Goal: Communication & Community: Answer question/provide support

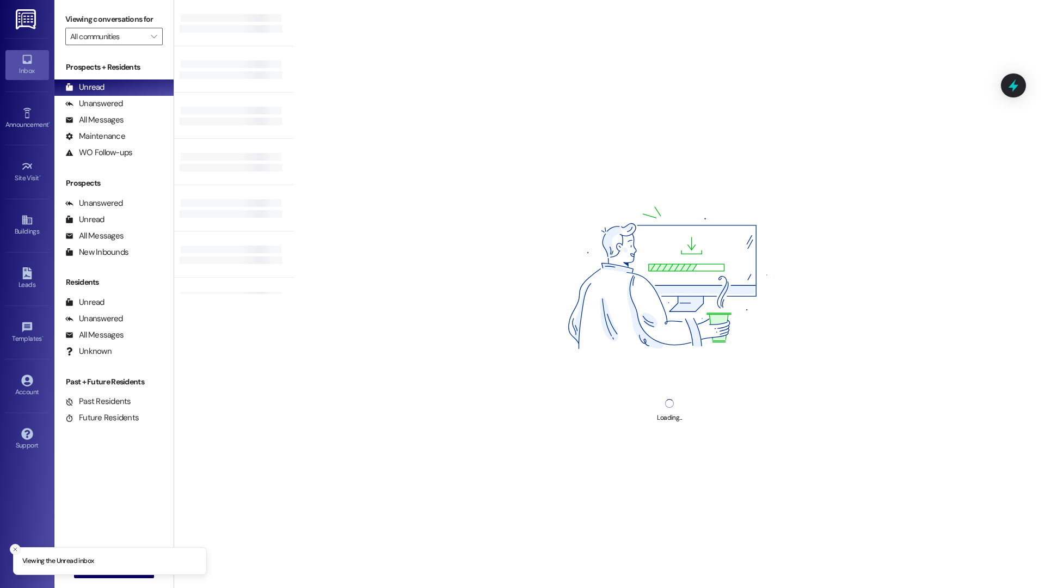
click at [13, 548] on icon "Close toast" at bounding box center [15, 549] width 7 height 7
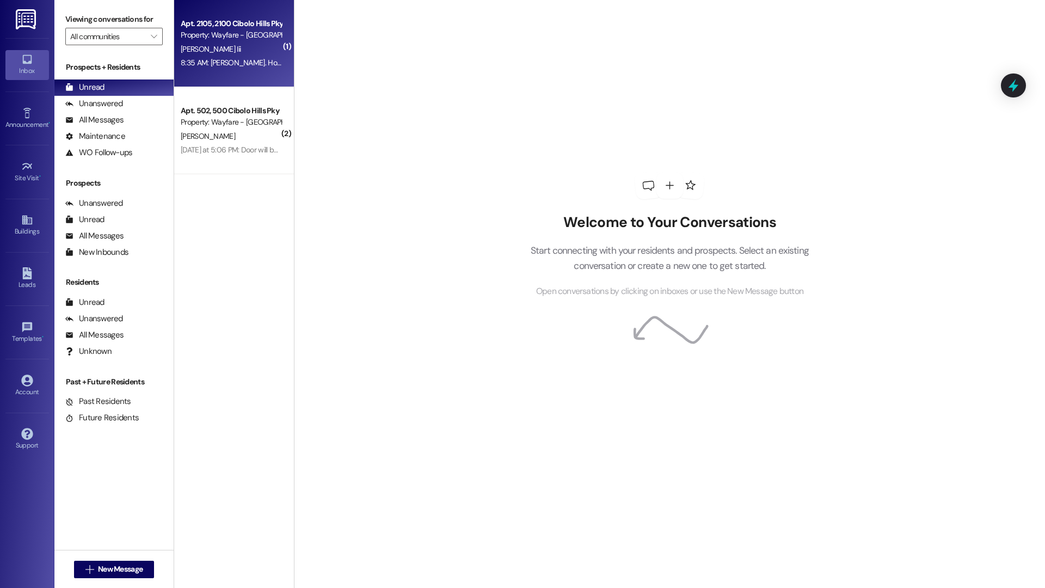
click at [212, 40] on div "Property: Wayfare - Cibolo Hills" at bounding box center [231, 34] width 101 height 11
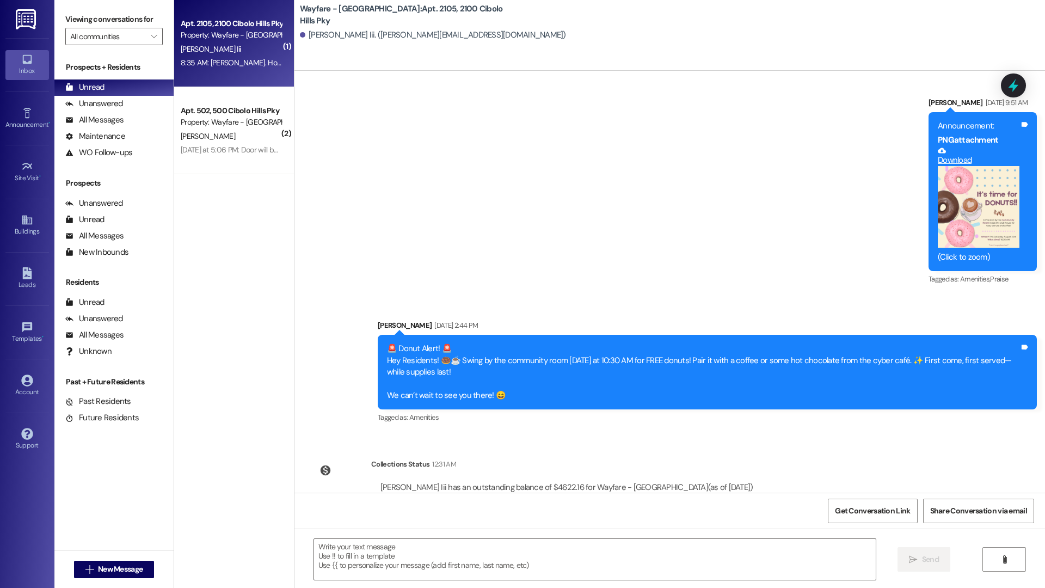
scroll to position [5397, 0]
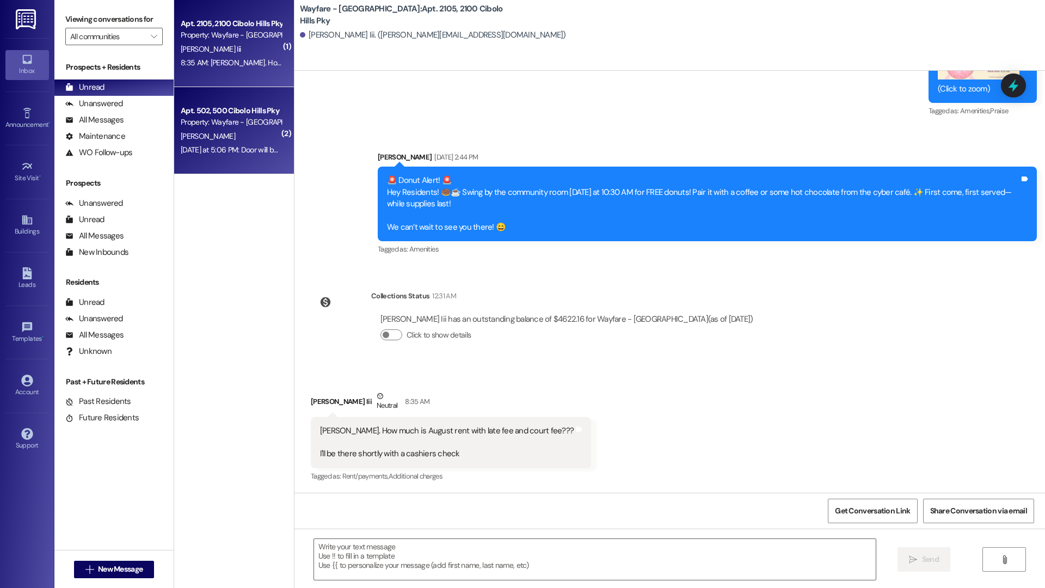
click at [204, 127] on div "Property: Wayfare - Cibolo Hills" at bounding box center [231, 122] width 101 height 11
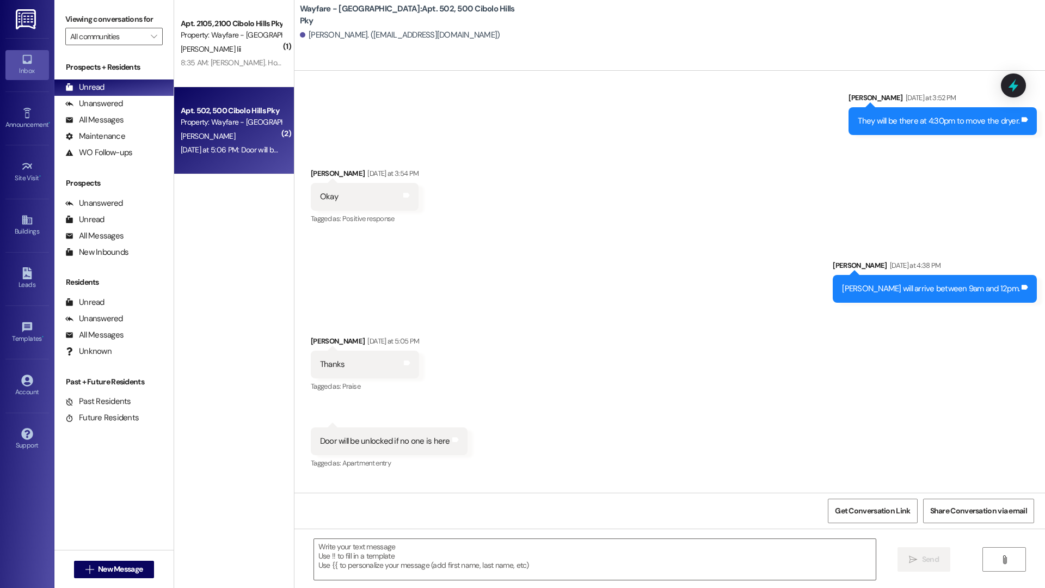
scroll to position [45814, 0]
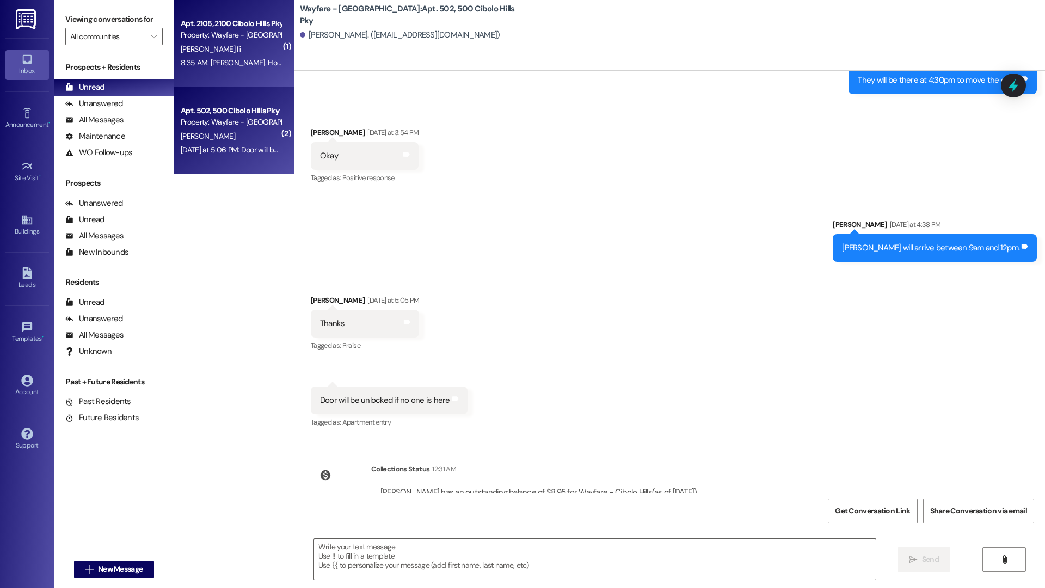
click at [208, 55] on div "J. Coleman Iii" at bounding box center [231, 49] width 103 height 14
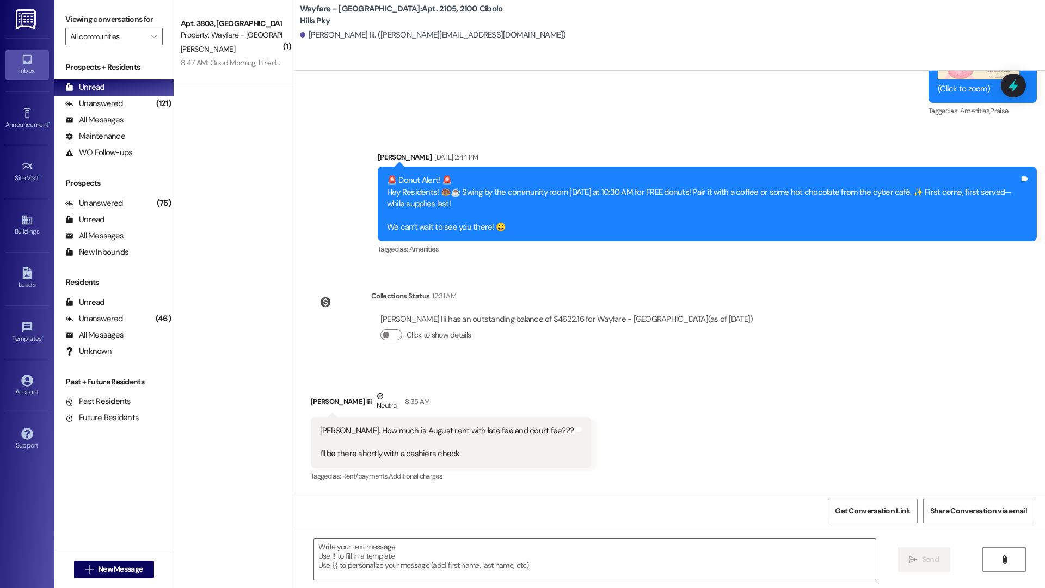
scroll to position [5397, 0]
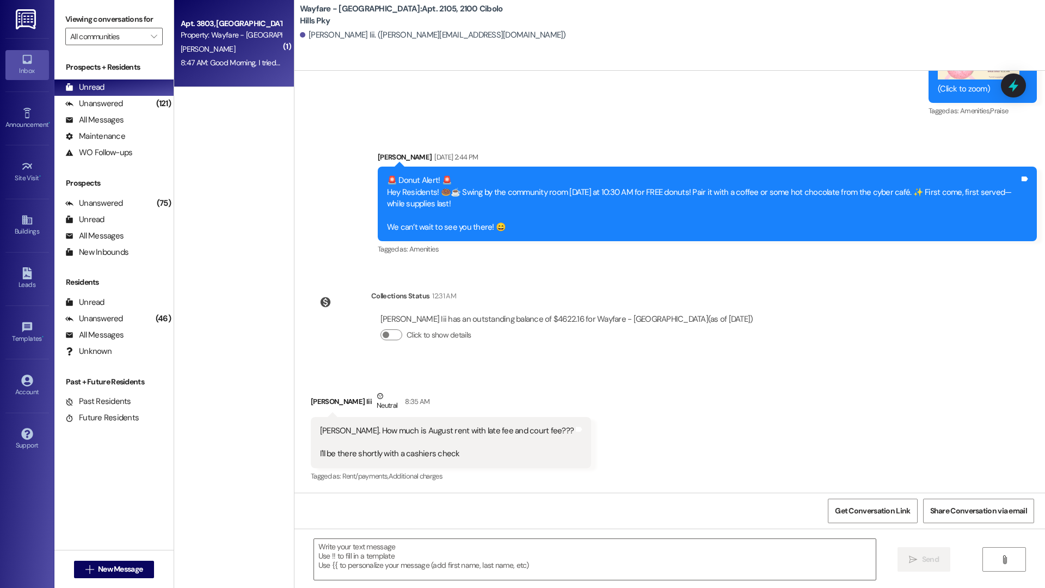
click at [217, 67] on div "8:47 AM: Good Morning, I tried to reach you by phone, I didn't hear back from y…" at bounding box center [359, 63] width 357 height 10
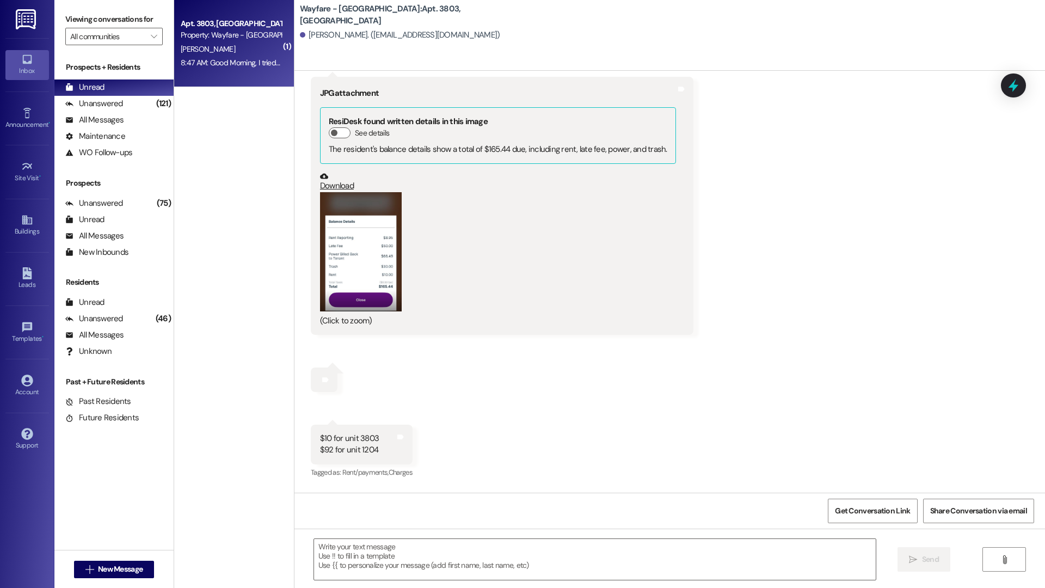
scroll to position [7137, 0]
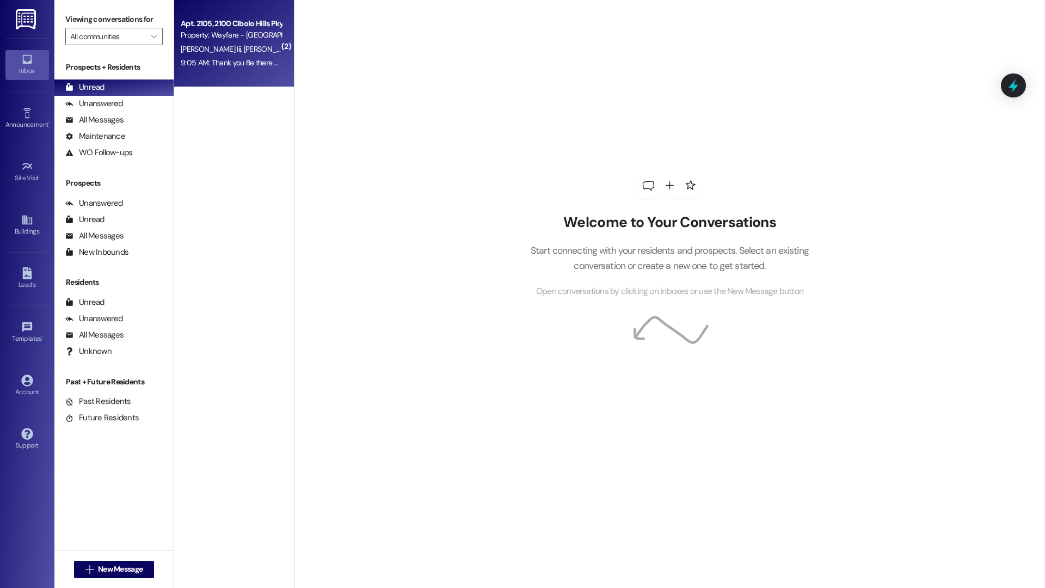
click at [249, 68] on div "9:05 AM: Thank you Be there shortly 9:05 AM: Thank you Be there shortly" at bounding box center [231, 63] width 103 height 14
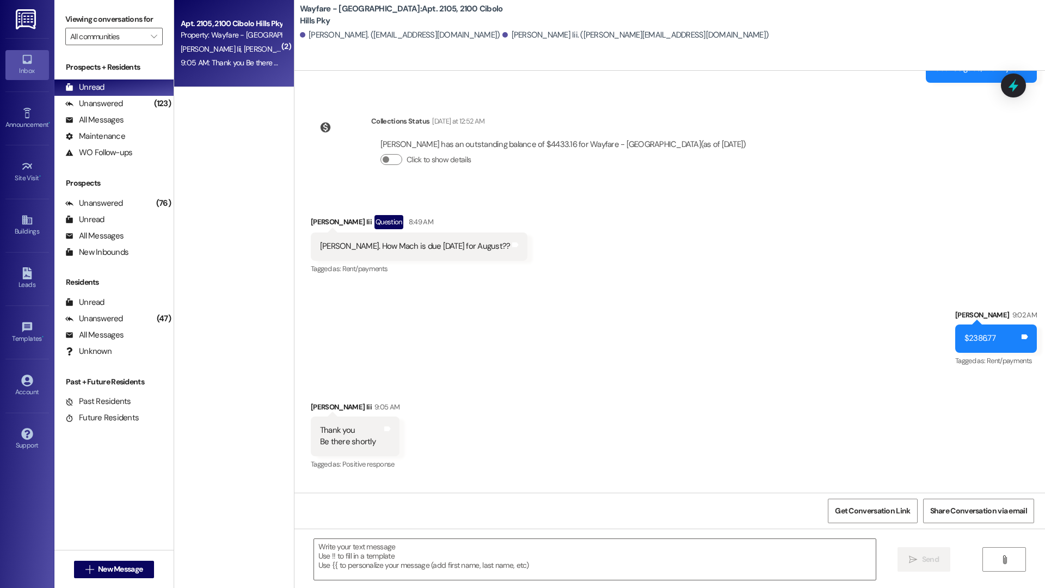
scroll to position [32345, 0]
